Goal: Entertainment & Leisure: Consume media (video, audio)

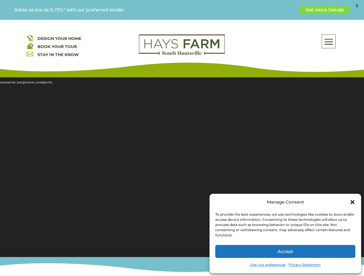
click at [182, 148] on section "Video Player Media error: Format(s) not supported or source(s) not found Downlo…" at bounding box center [182, 163] width 364 height 187
click at [329, 41] on span at bounding box center [329, 41] width 14 height 13
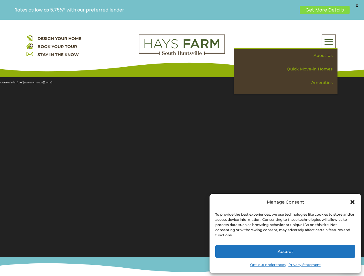
click at [182, 164] on section "Video Player Media error: Format(s) not supported or source(s) not found Downlo…" at bounding box center [182, 163] width 364 height 187
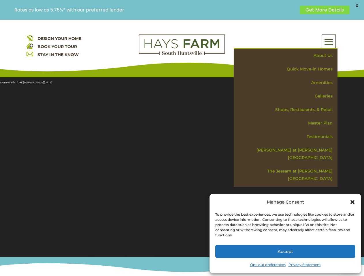
click at [182, 164] on section "Video Player Media error: Format(s) not supported or source(s) not found Downlo…" at bounding box center [182, 163] width 364 height 187
click at [357, 6] on span "X" at bounding box center [356, 5] width 9 height 9
